Goal: Find specific page/section: Find specific page/section

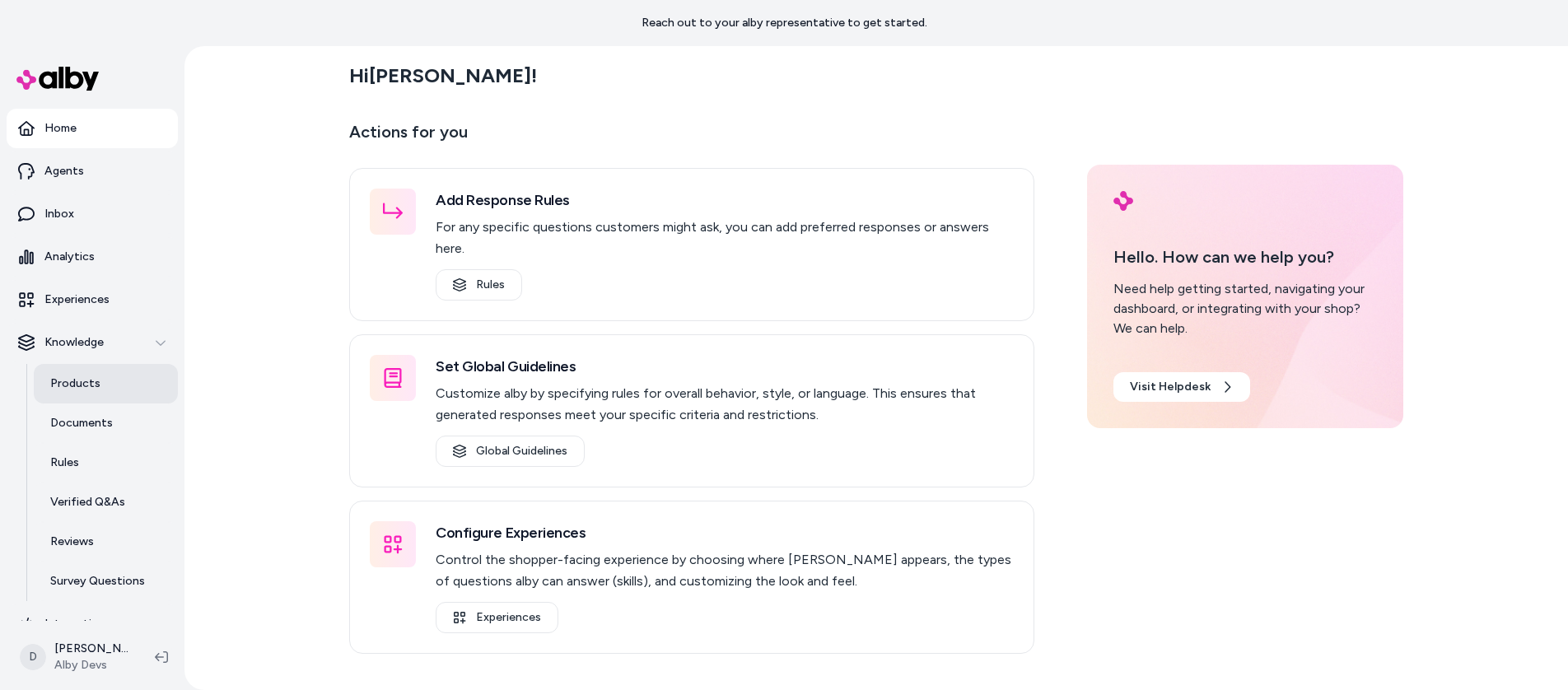
click at [73, 375] on p "Products" at bounding box center [76, 383] width 51 height 17
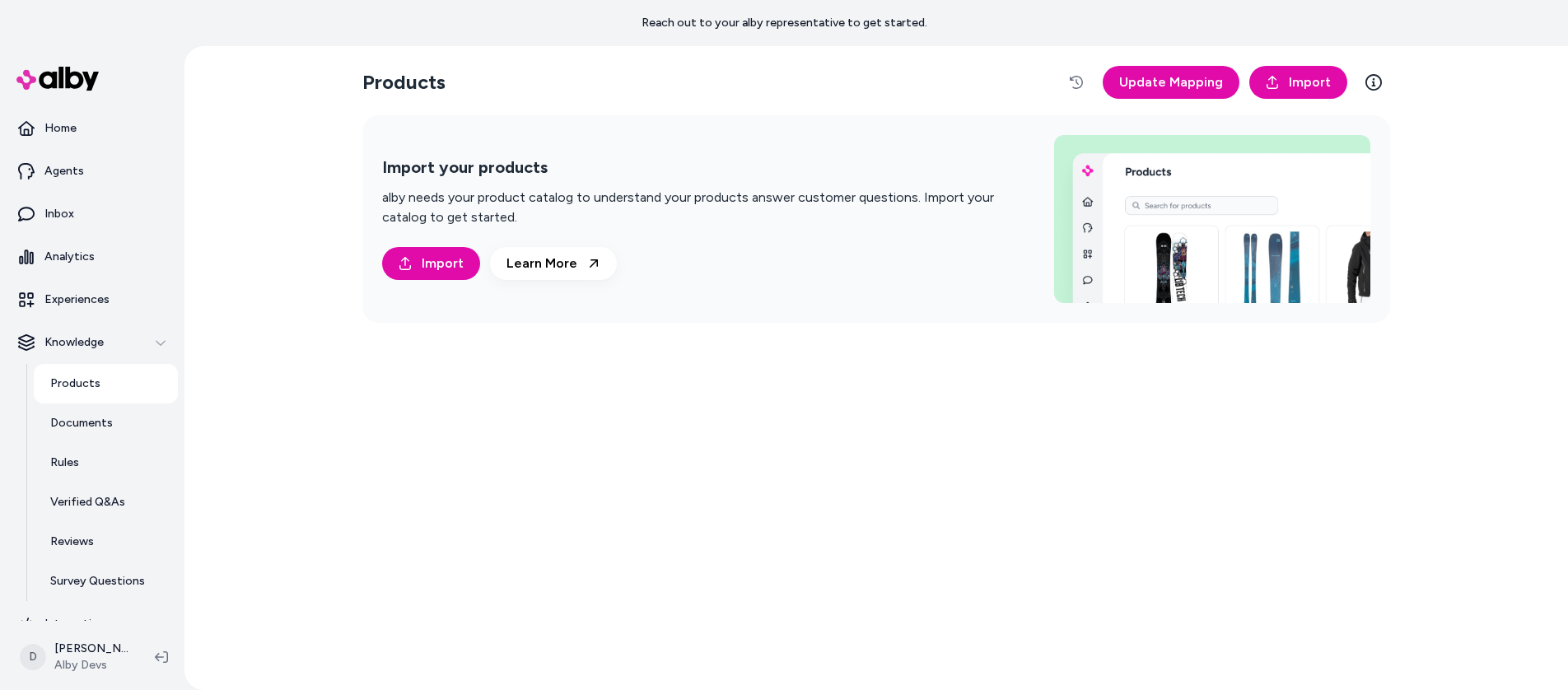
click at [256, 176] on div "Products Update Mapping Import Import your products alby needs your product cat…" at bounding box center [876, 367] width 1384 height 643
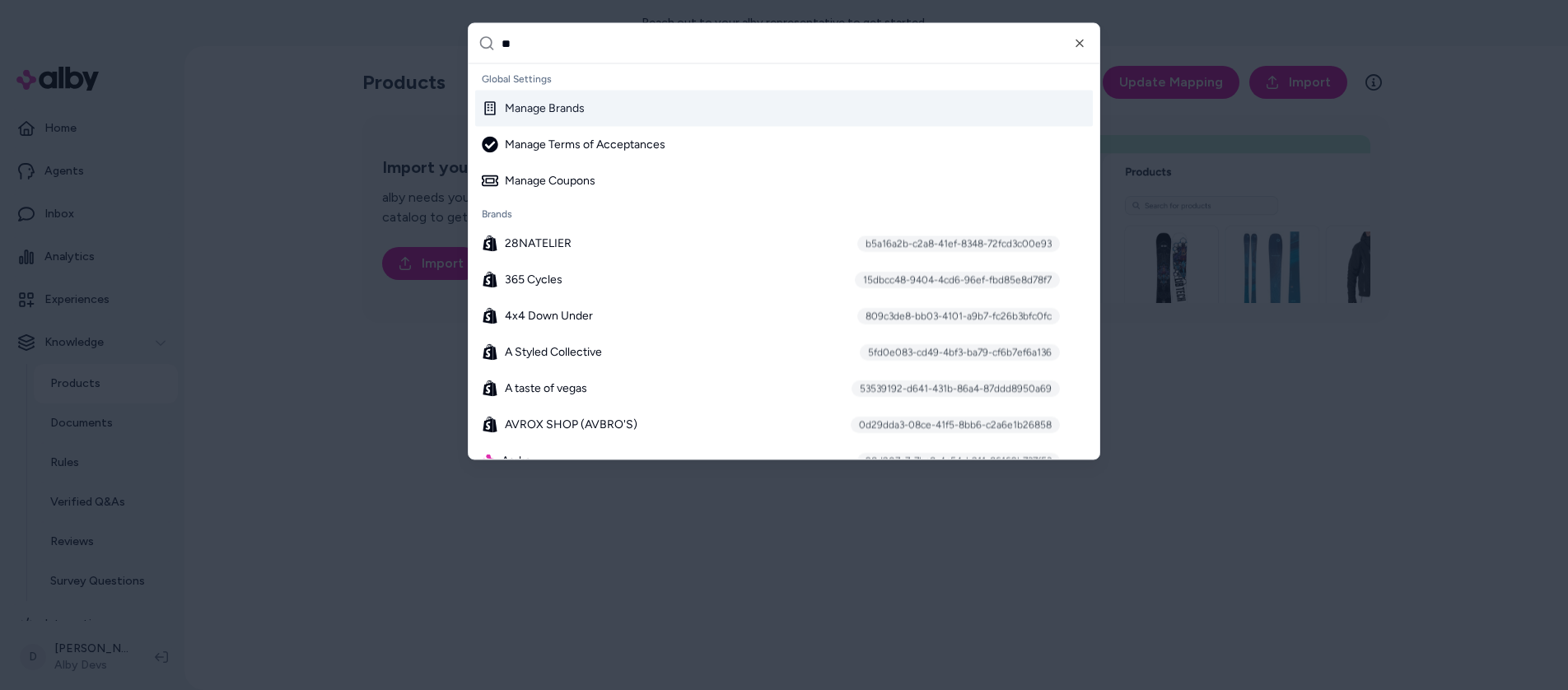
type input "***"
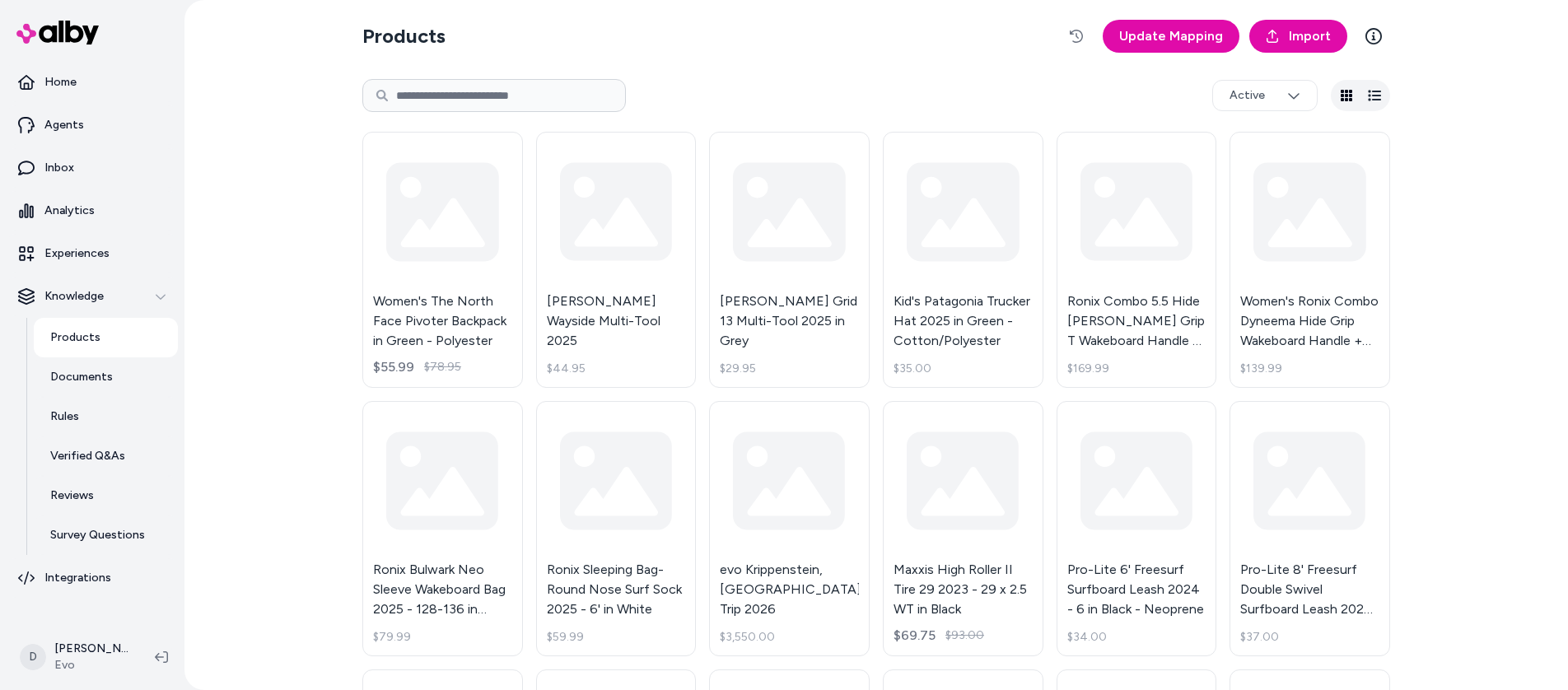
click at [111, 346] on link "Products" at bounding box center [106, 338] width 144 height 39
